Goal: Communication & Community: Answer question/provide support

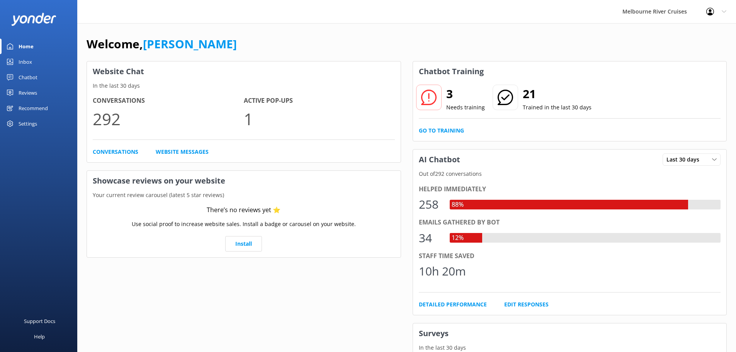
click at [37, 61] on link "Inbox" at bounding box center [38, 61] width 77 height 15
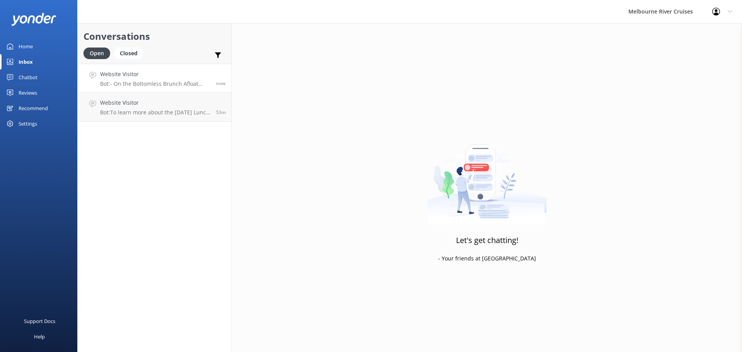
click at [146, 78] on h4 "Website Visitor" at bounding box center [155, 74] width 110 height 9
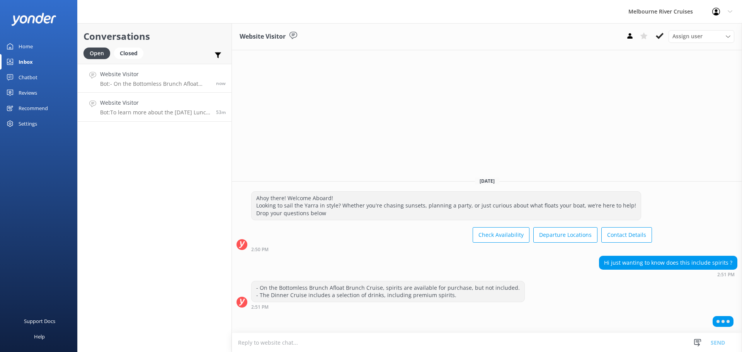
click at [161, 112] on p "Bot: To learn more about the [DATE] Lunch Cruise and to make a booking, please …" at bounding box center [155, 112] width 110 height 7
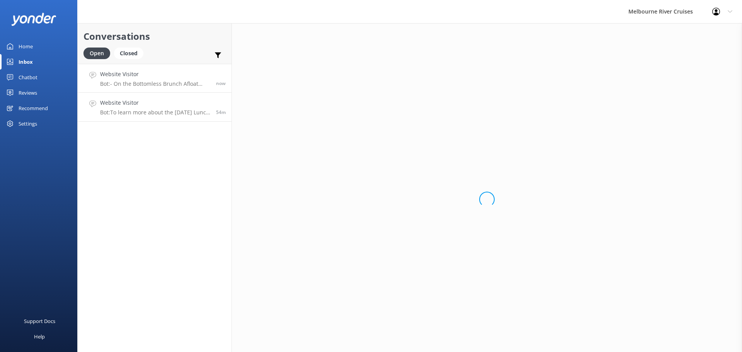
click at [165, 85] on p "Bot: - On the Bottomless Brunch Afloat Brunch Cruise, spirits are available for…" at bounding box center [155, 83] width 110 height 7
